Goal: Find specific page/section: Find specific page/section

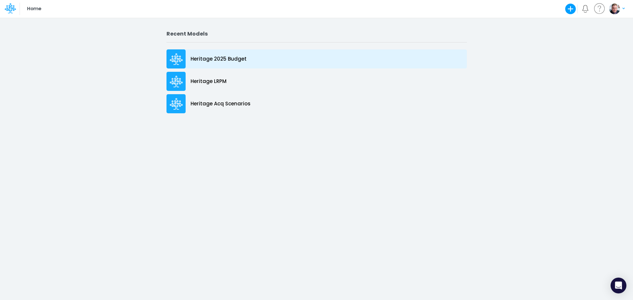
click at [184, 62] on div at bounding box center [175, 58] width 19 height 19
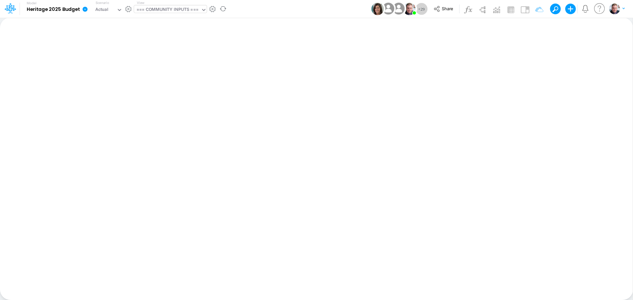
click at [166, 11] on div "=== COMMUNITY INPUTS ===" at bounding box center [167, 10] width 62 height 8
click at [284, 60] on div "Insert new Conditional formatting Paste Cut Copy AutoFill Ready 100% Sum: null …" at bounding box center [316, 158] width 633 height 283
click at [177, 12] on div "=== COMMUNITY INPUTS ===" at bounding box center [167, 10] width 62 height 8
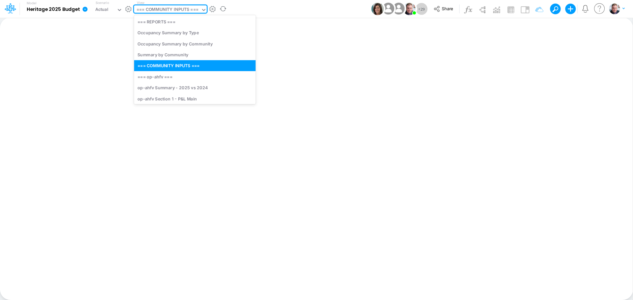
click at [165, 10] on div "=== COMMUNITY INPUTS ===" at bounding box center [167, 10] width 62 height 8
click at [169, 30] on div "Occupancy Summary by Type" at bounding box center [195, 32] width 122 height 11
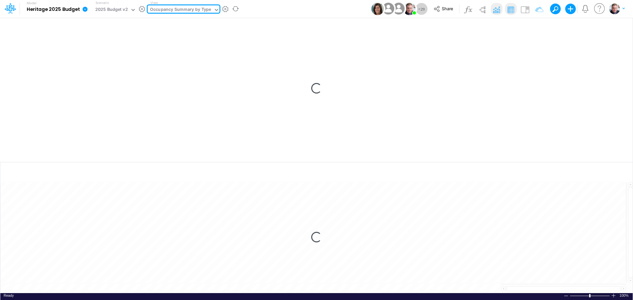
click at [176, 8] on div "Occupancy Summary by Type" at bounding box center [180, 10] width 61 height 8
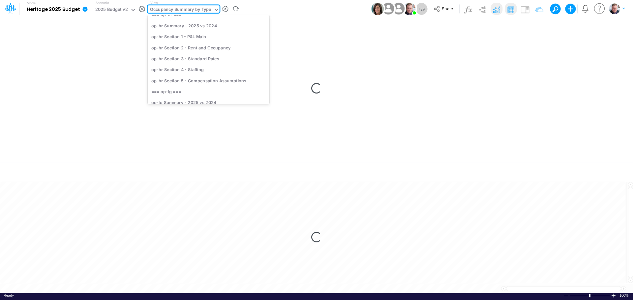
scroll to position [758, 0]
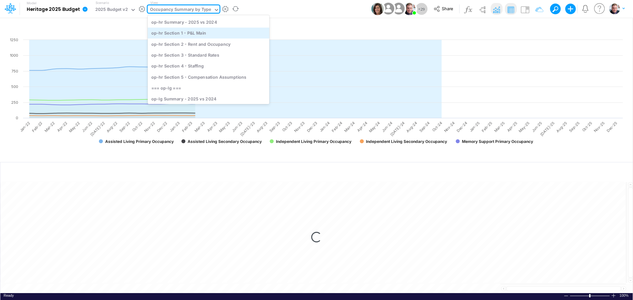
click at [182, 34] on div "op-hr Section 1 - P&L Main" at bounding box center [209, 32] width 122 height 11
